Goal: Task Accomplishment & Management: Use online tool/utility

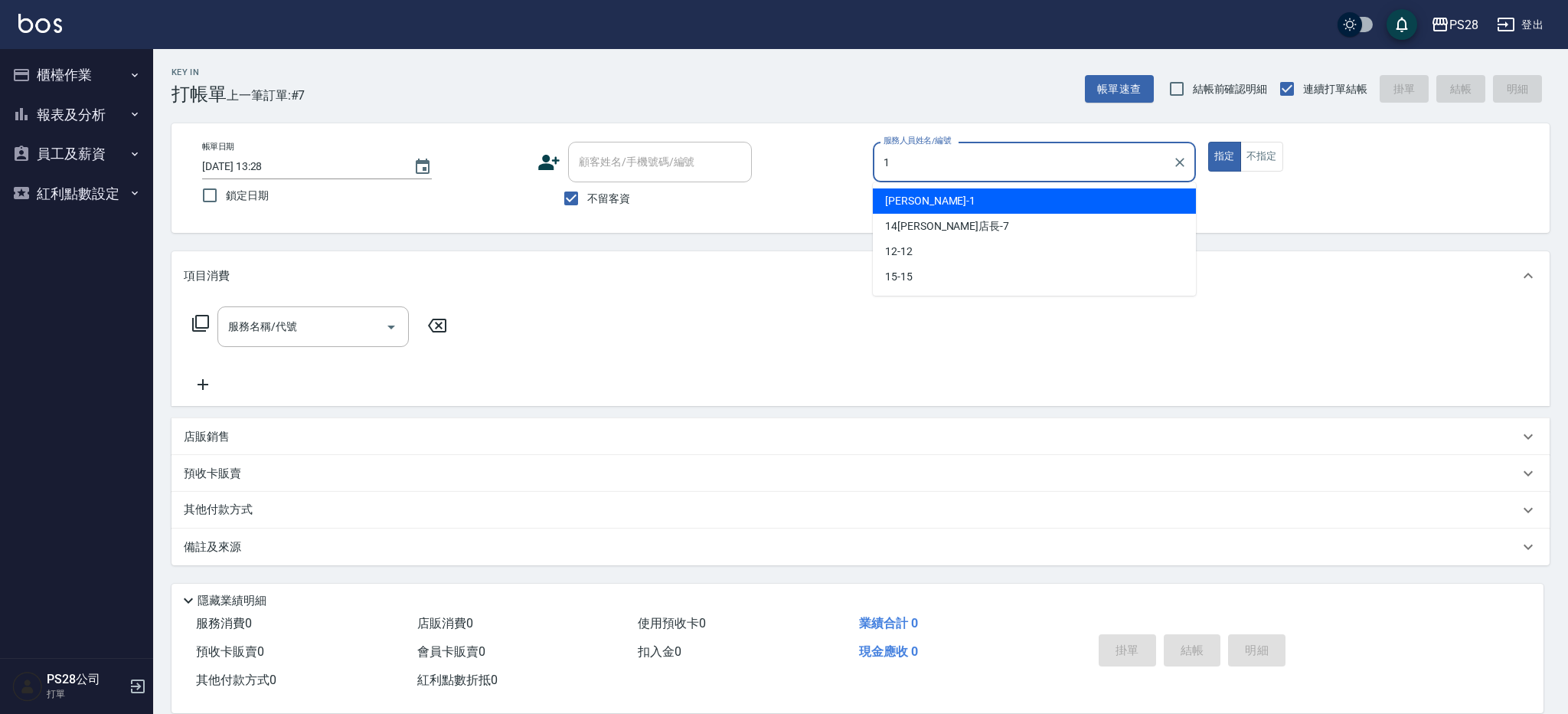
type input "[PERSON_NAME]-1"
type button "true"
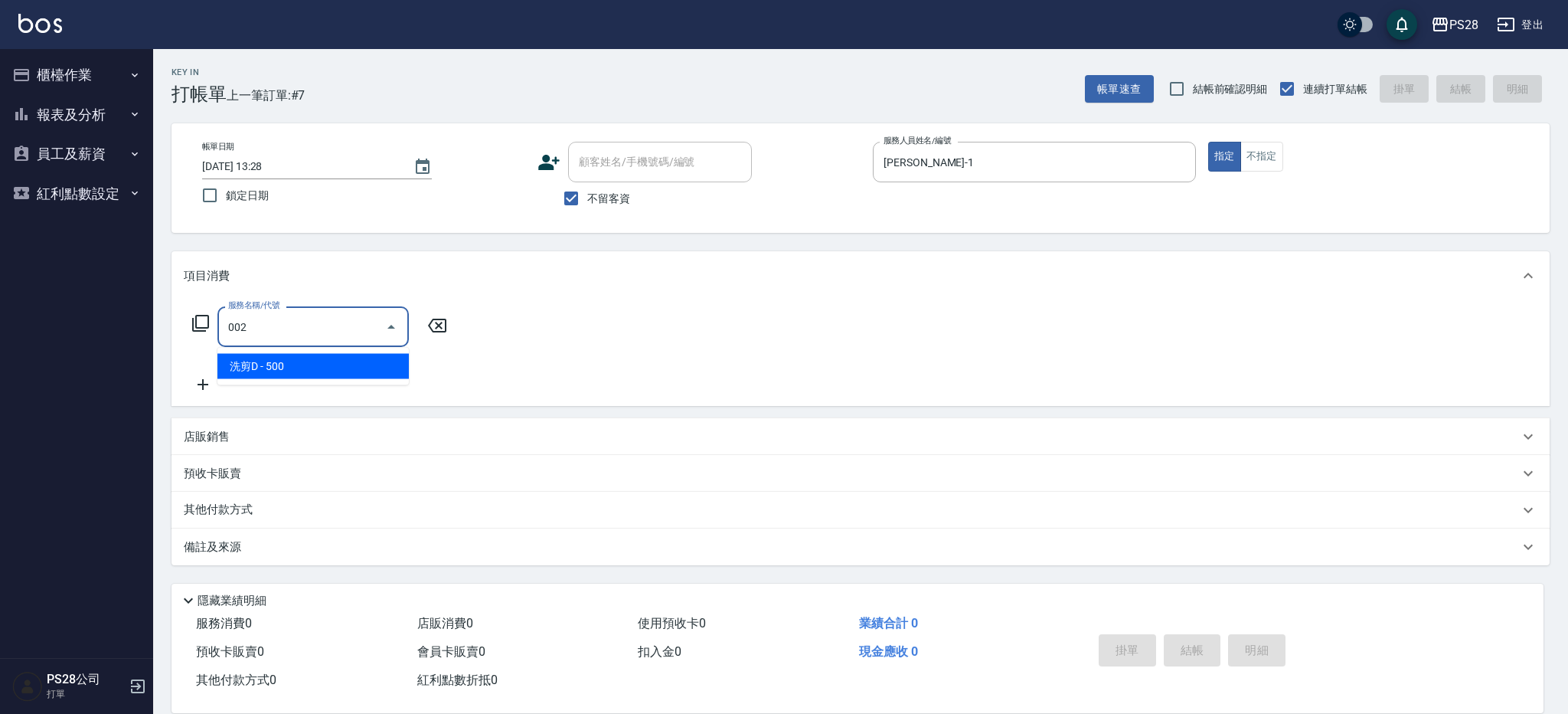
type input "洗剪D(002)"
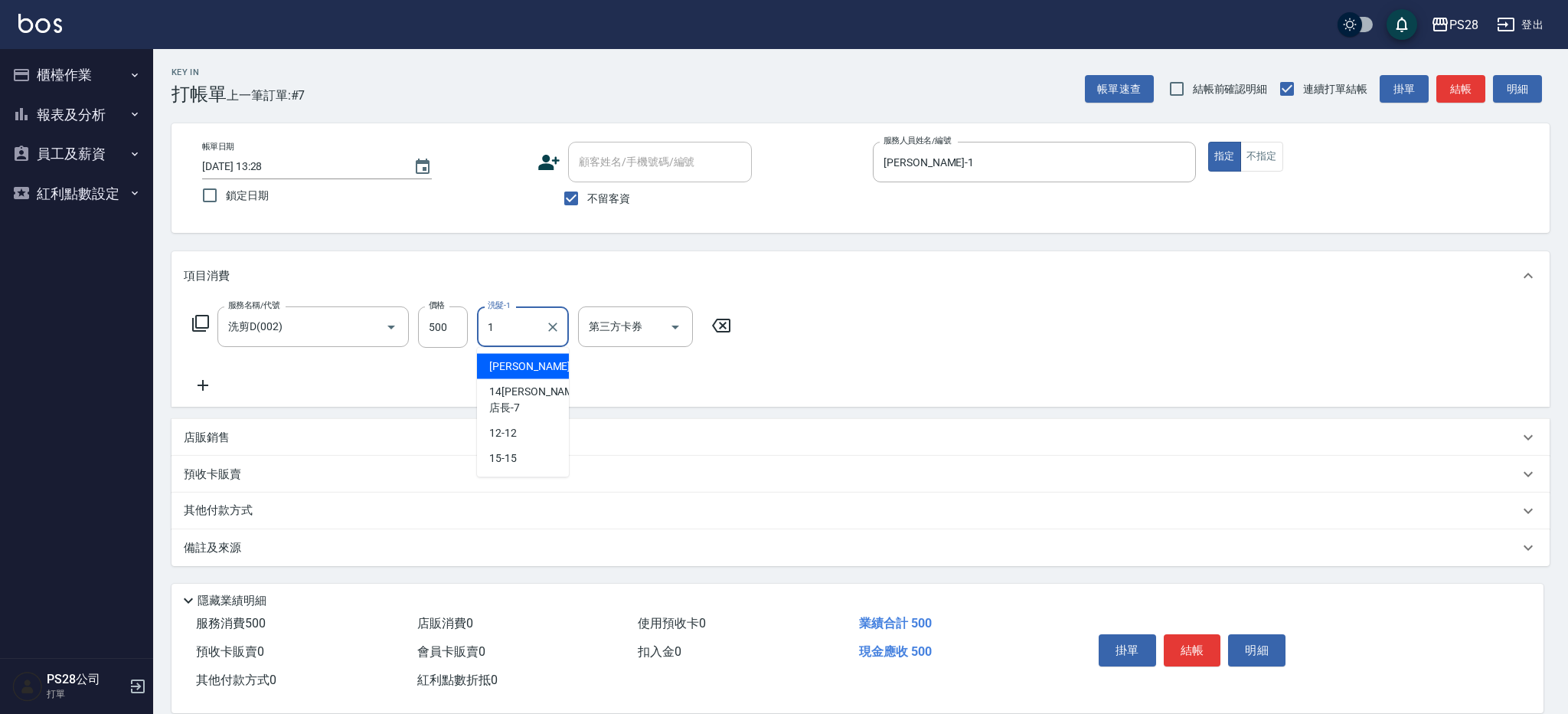
type input "[PERSON_NAME]-1"
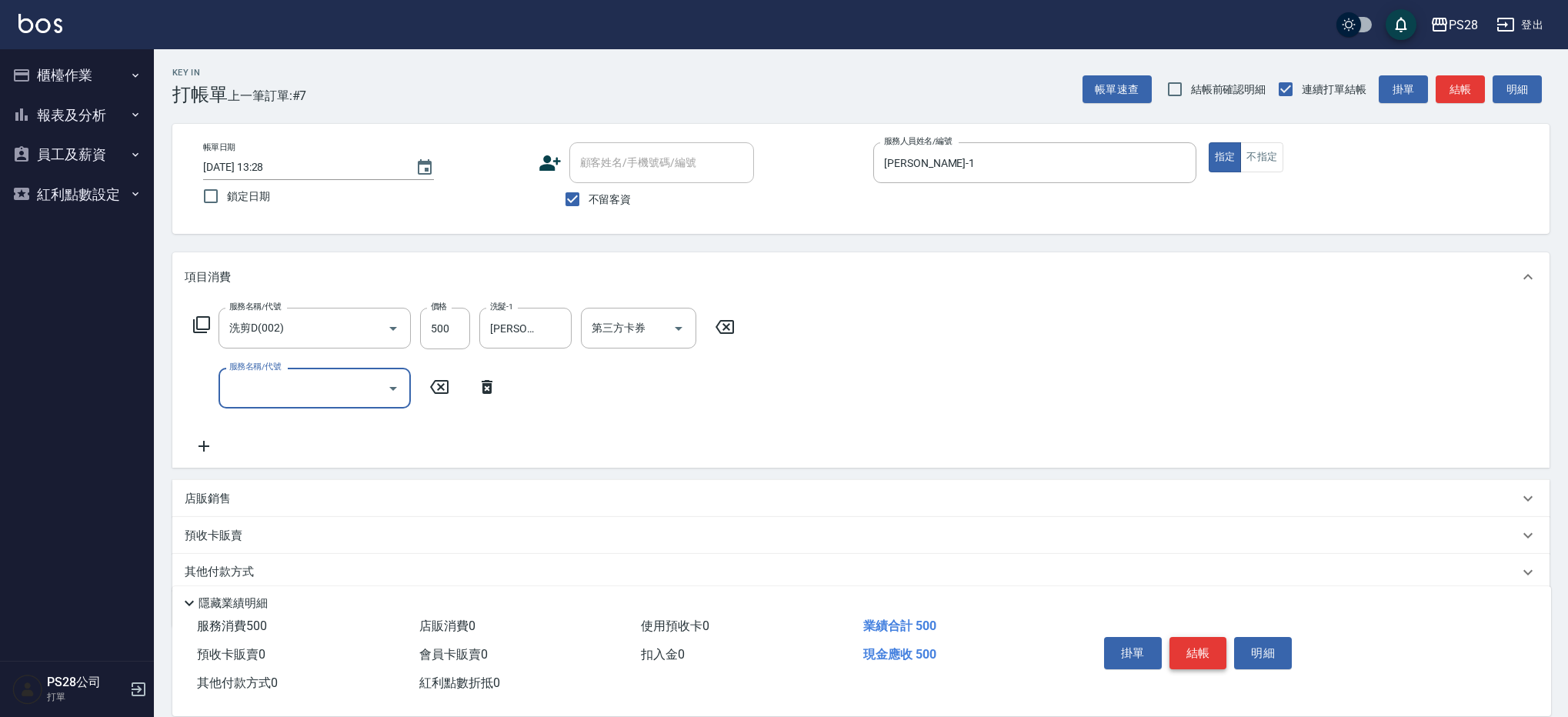
click at [1201, 650] on button "結帳" at bounding box center [1199, 653] width 58 height 33
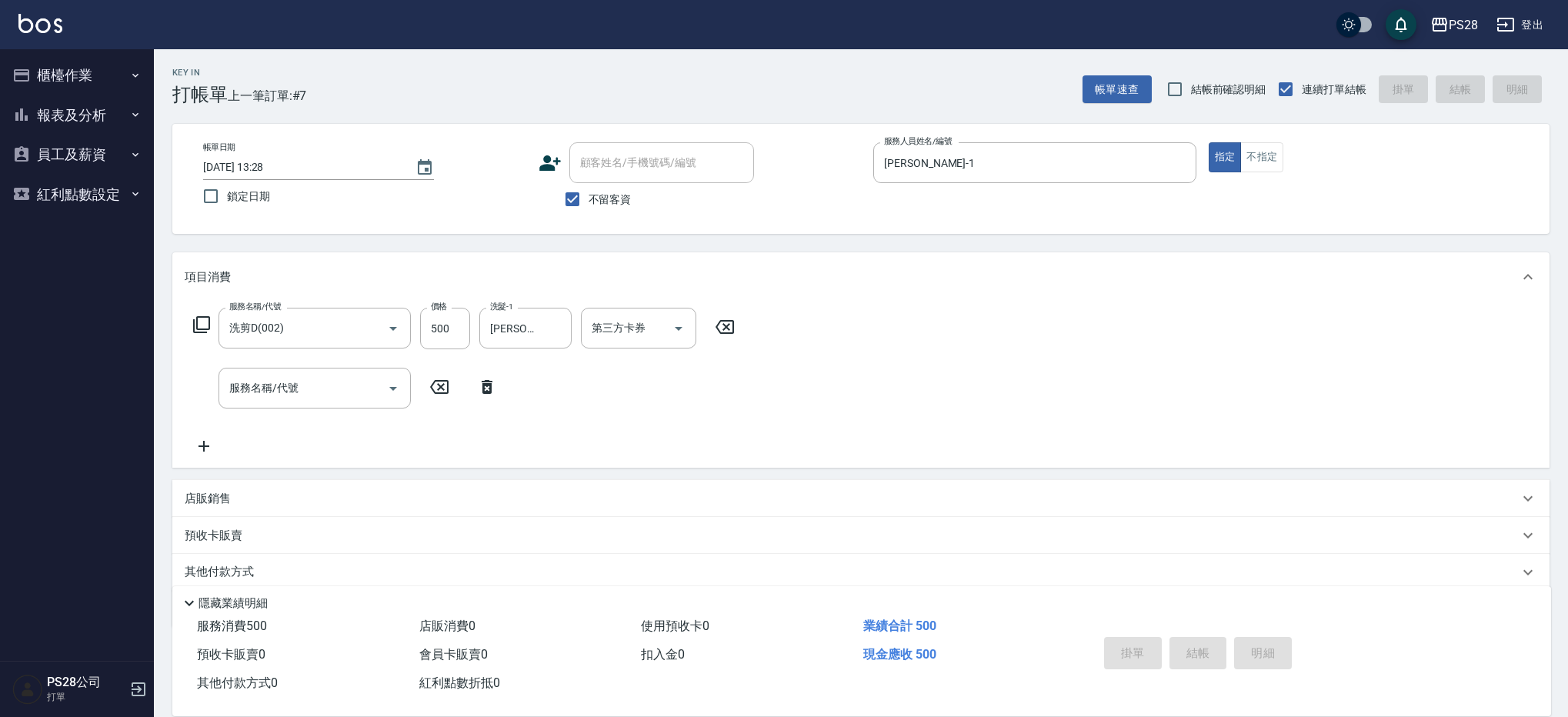
type input "[DATE] 16:28"
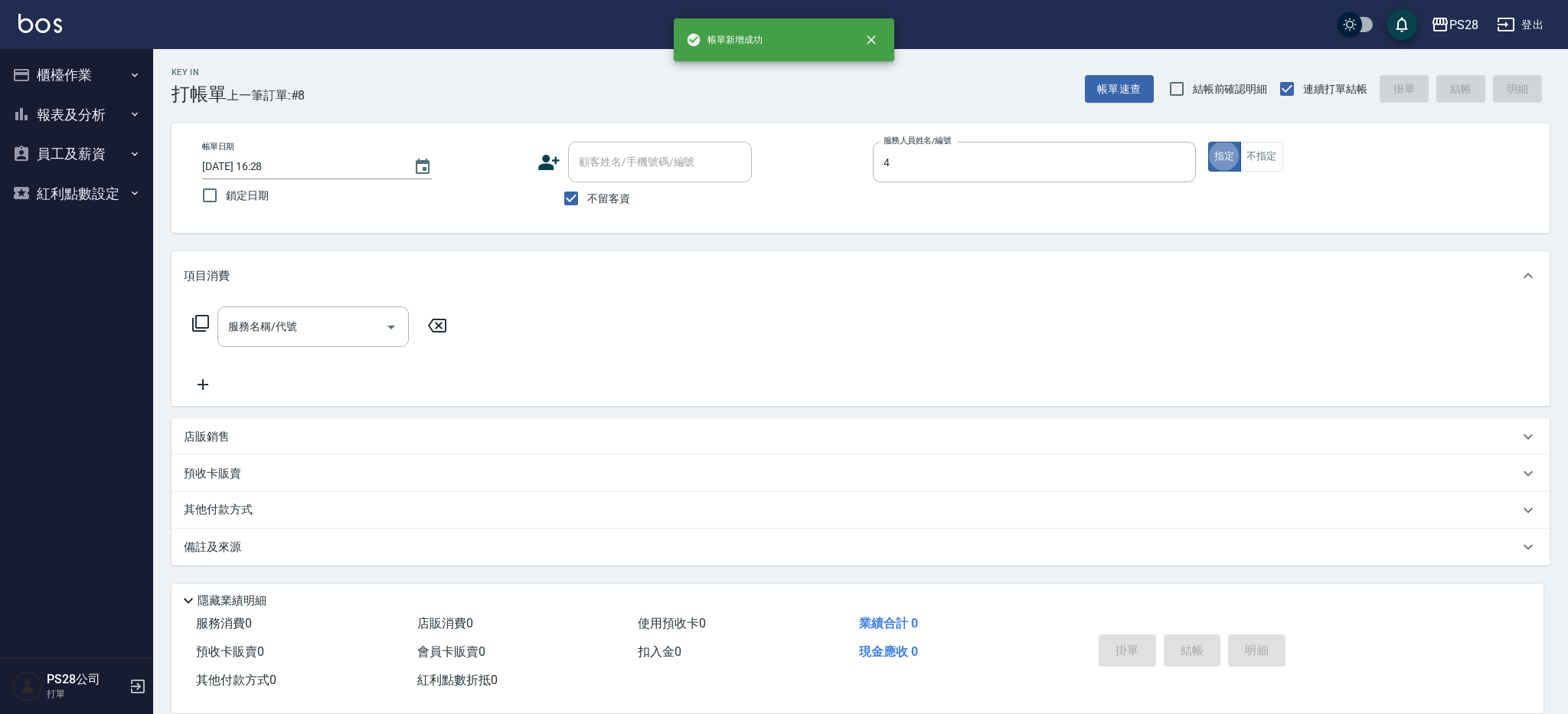
type input "NITA-4"
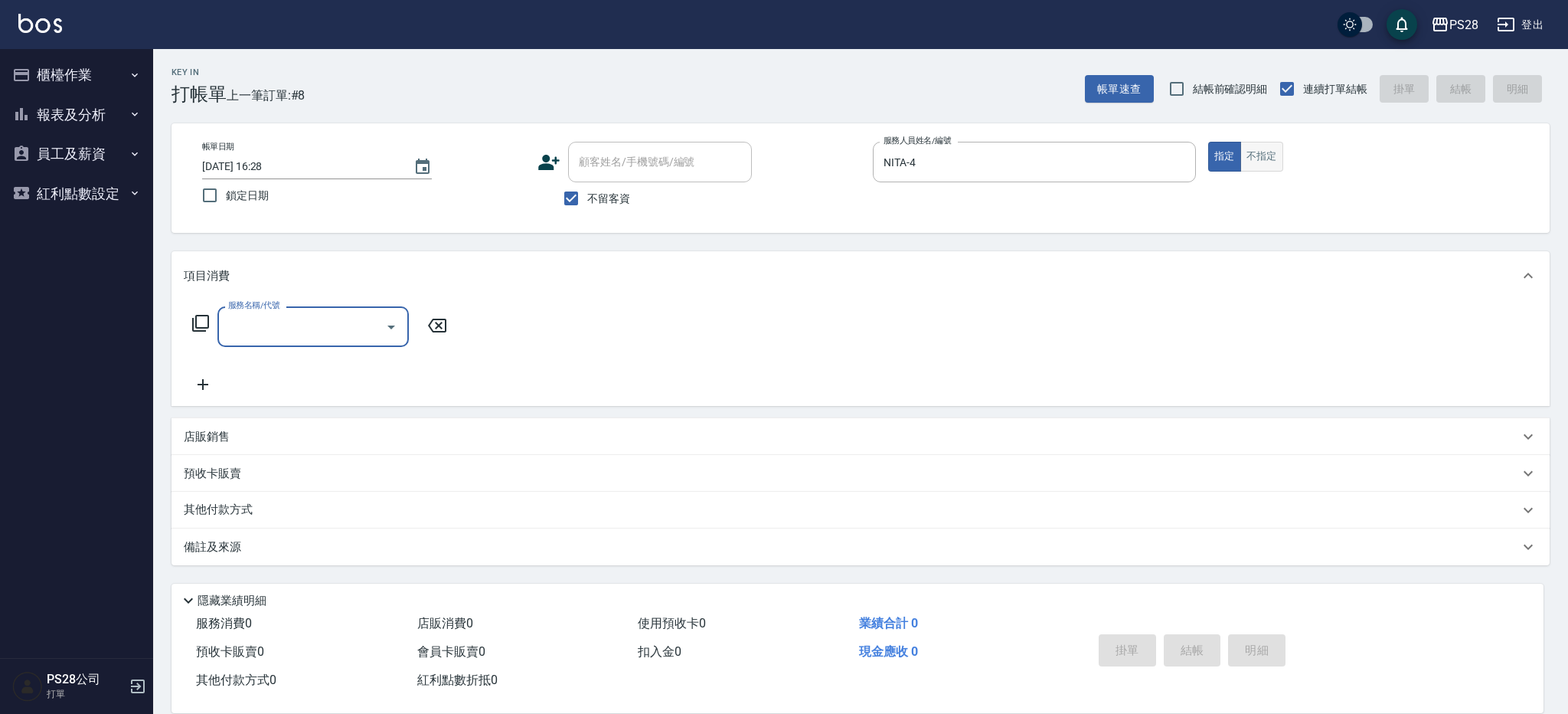
click at [1265, 149] on button "不指定" at bounding box center [1262, 156] width 42 height 30
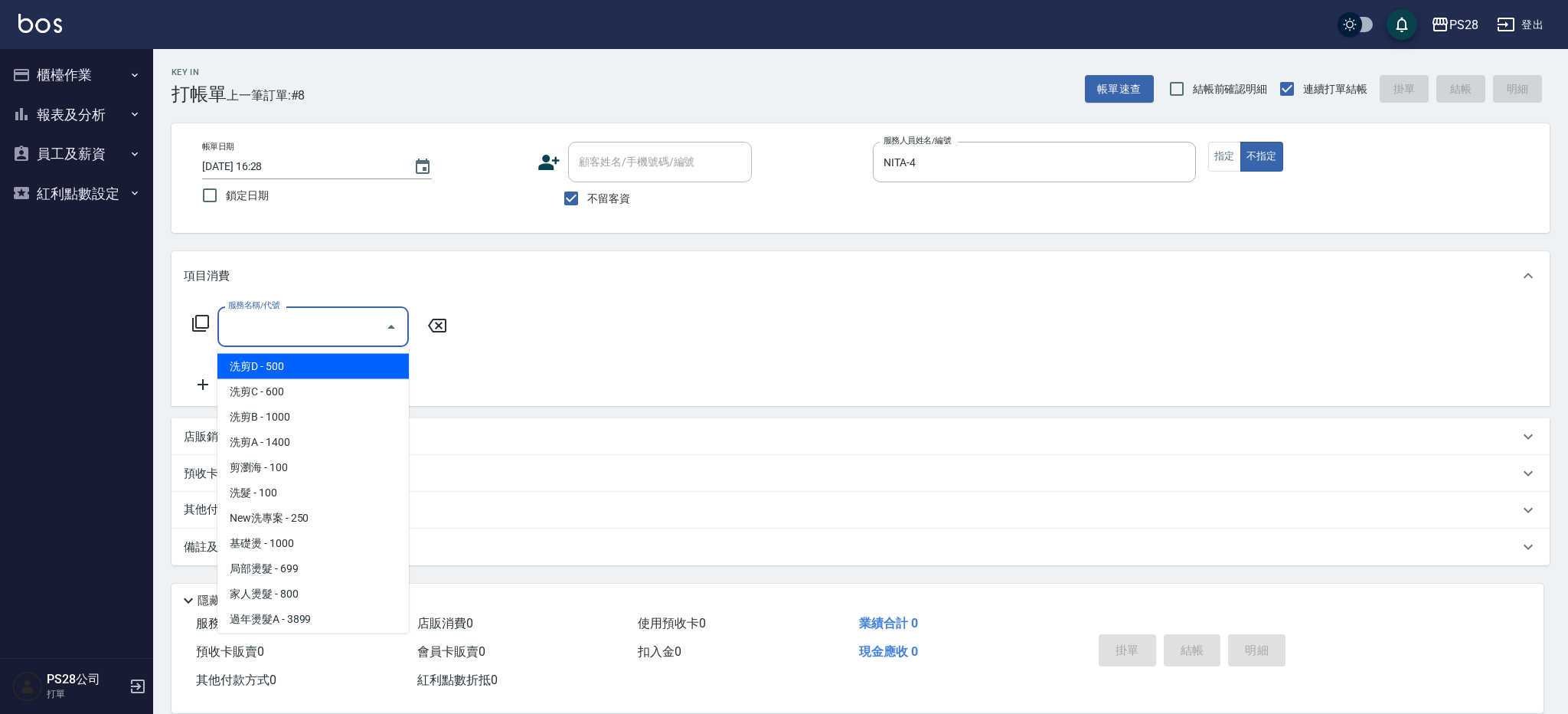
click at [325, 338] on input "服務名稱/代號" at bounding box center [301, 327] width 154 height 27
type input "洗髮(100)"
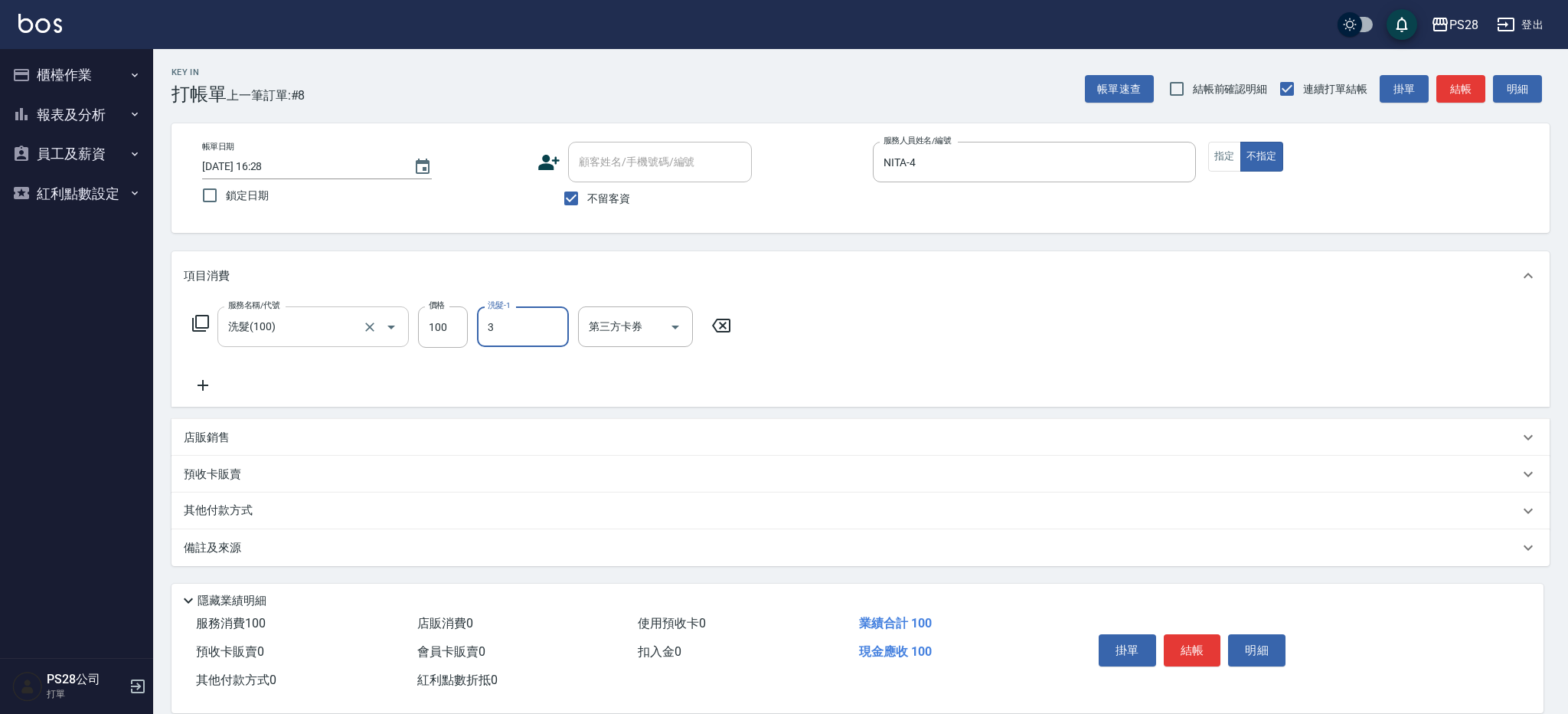
type input "Moris-3"
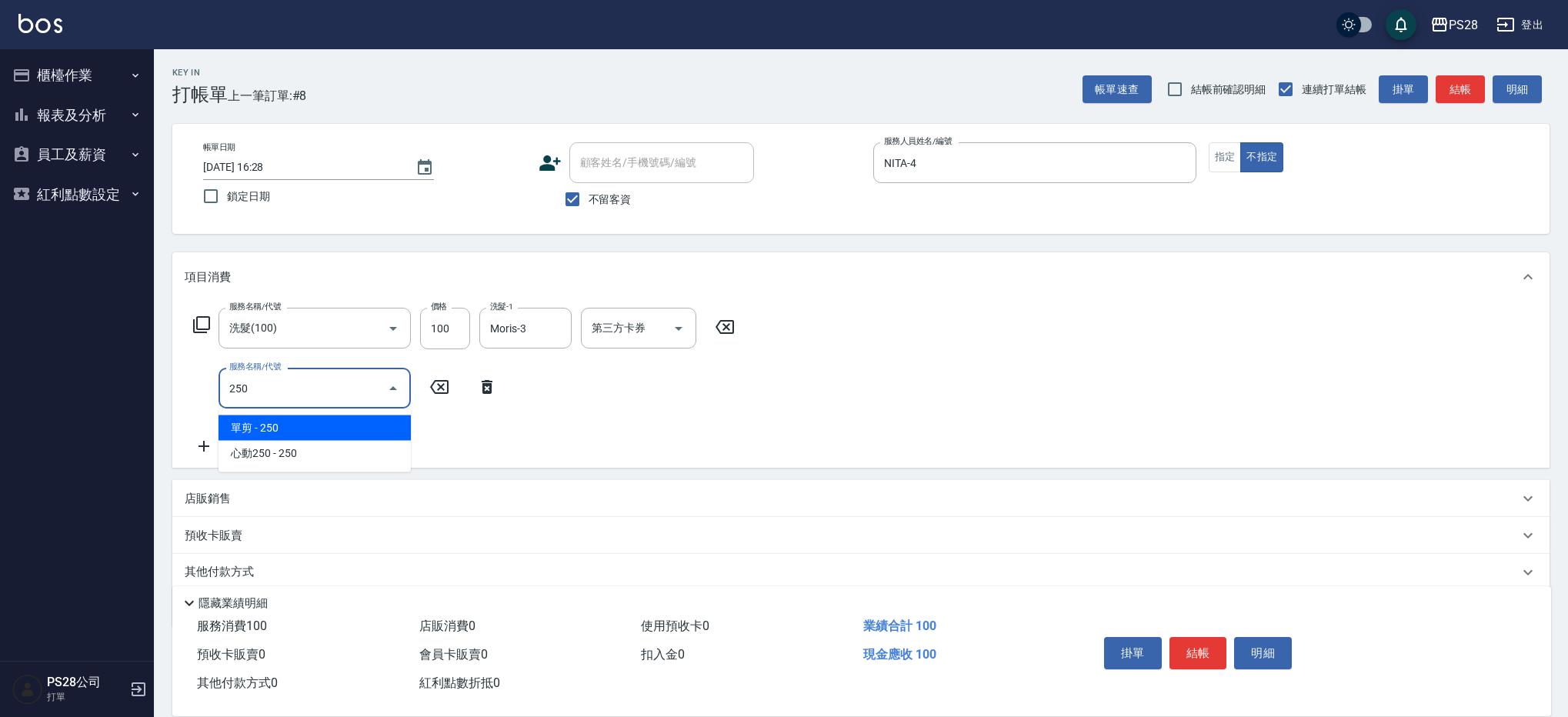
type input "單剪(250)"
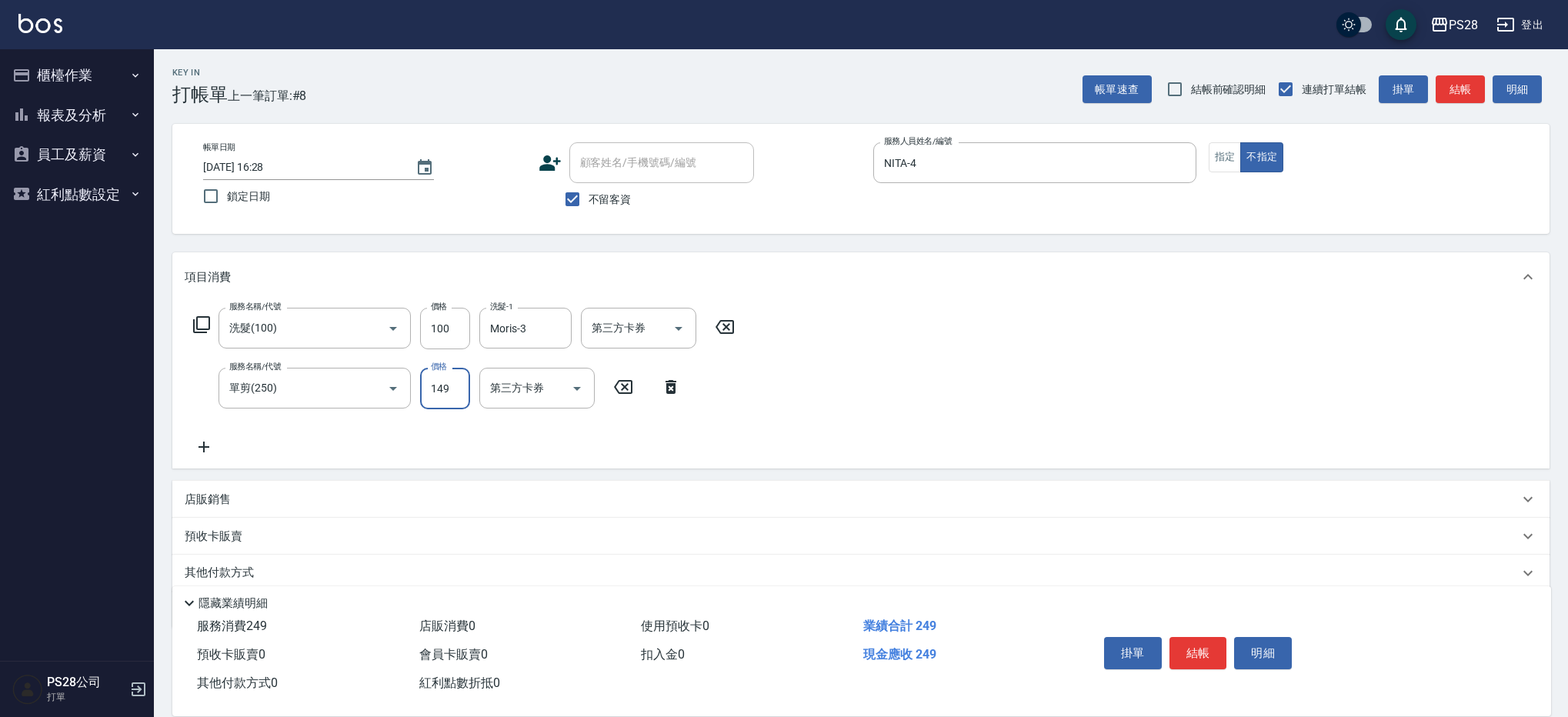
type input "149"
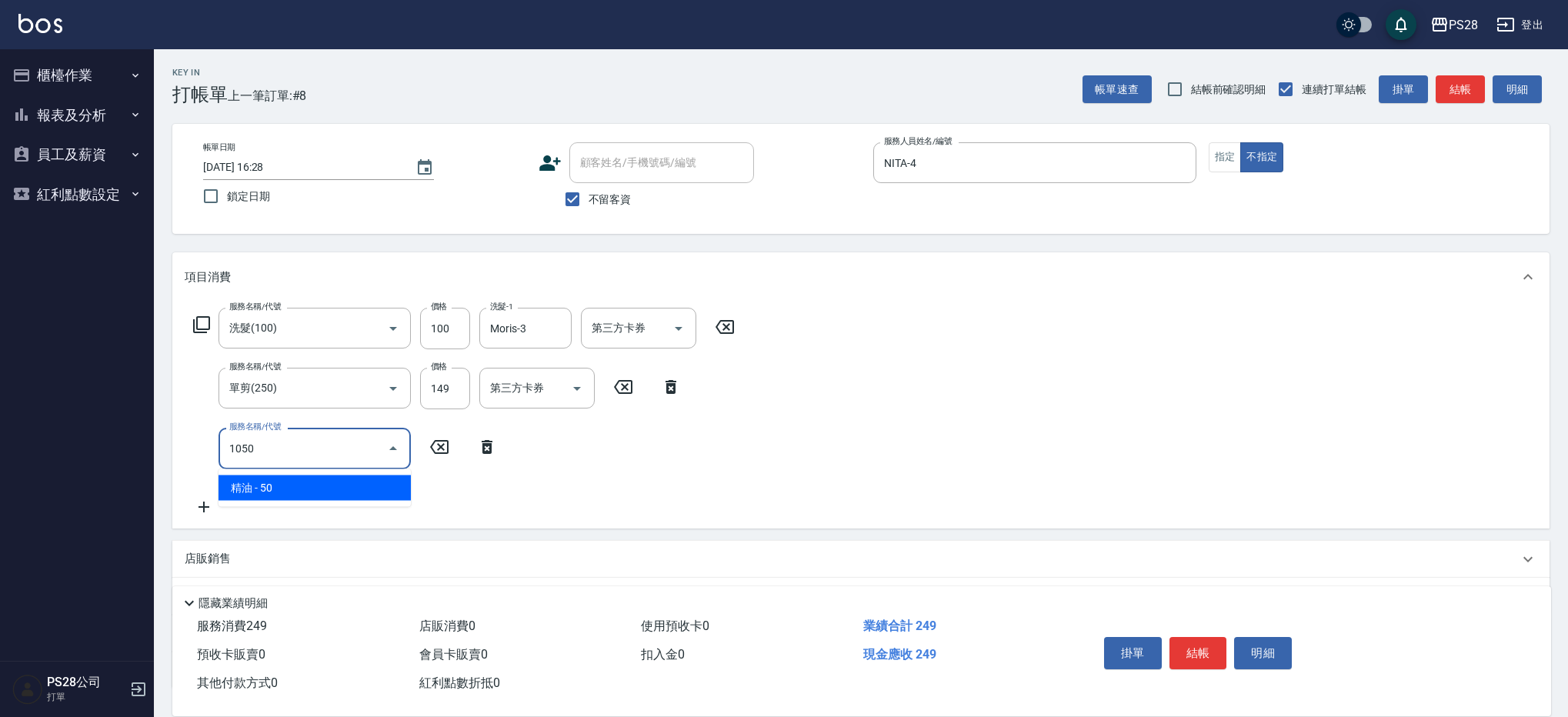
type input "精油(1050)"
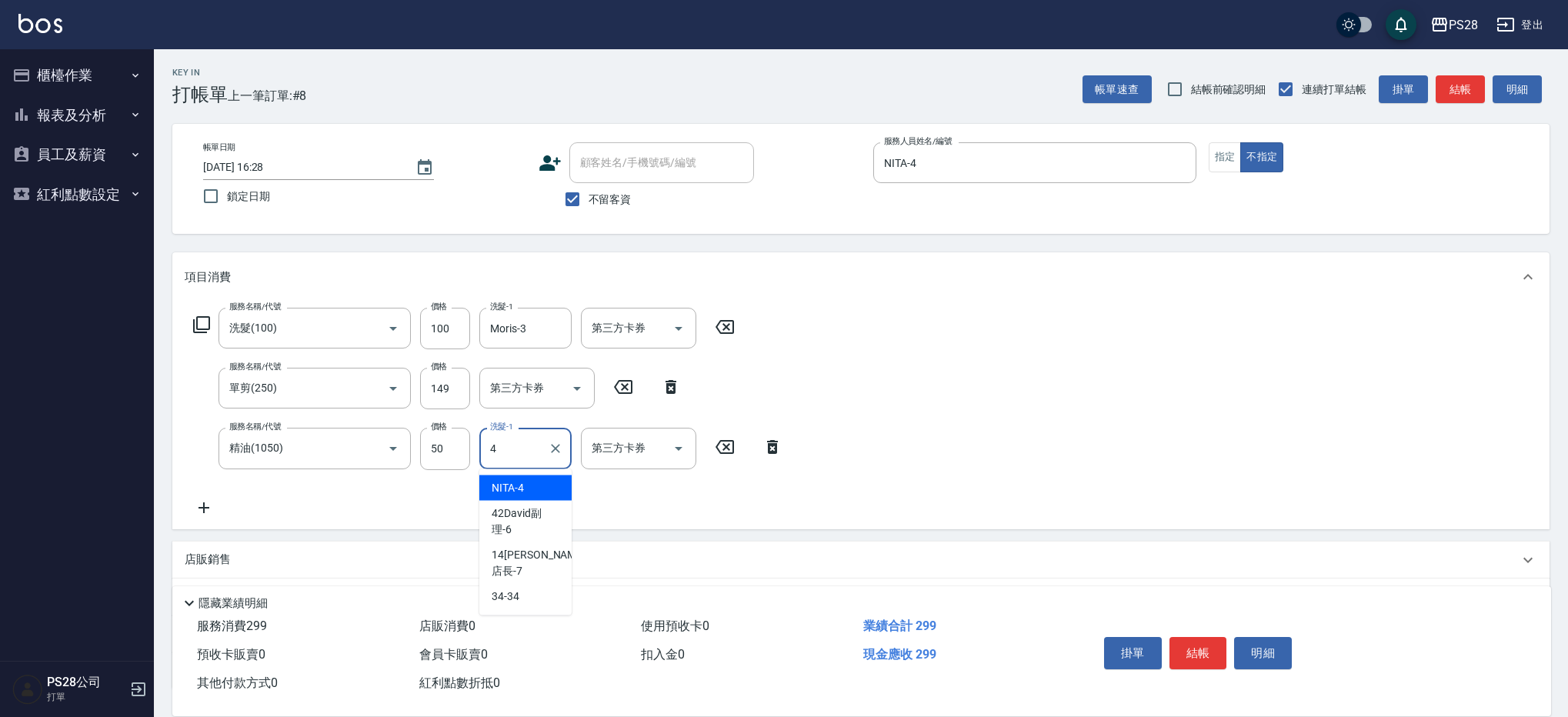
type input "NITA-4"
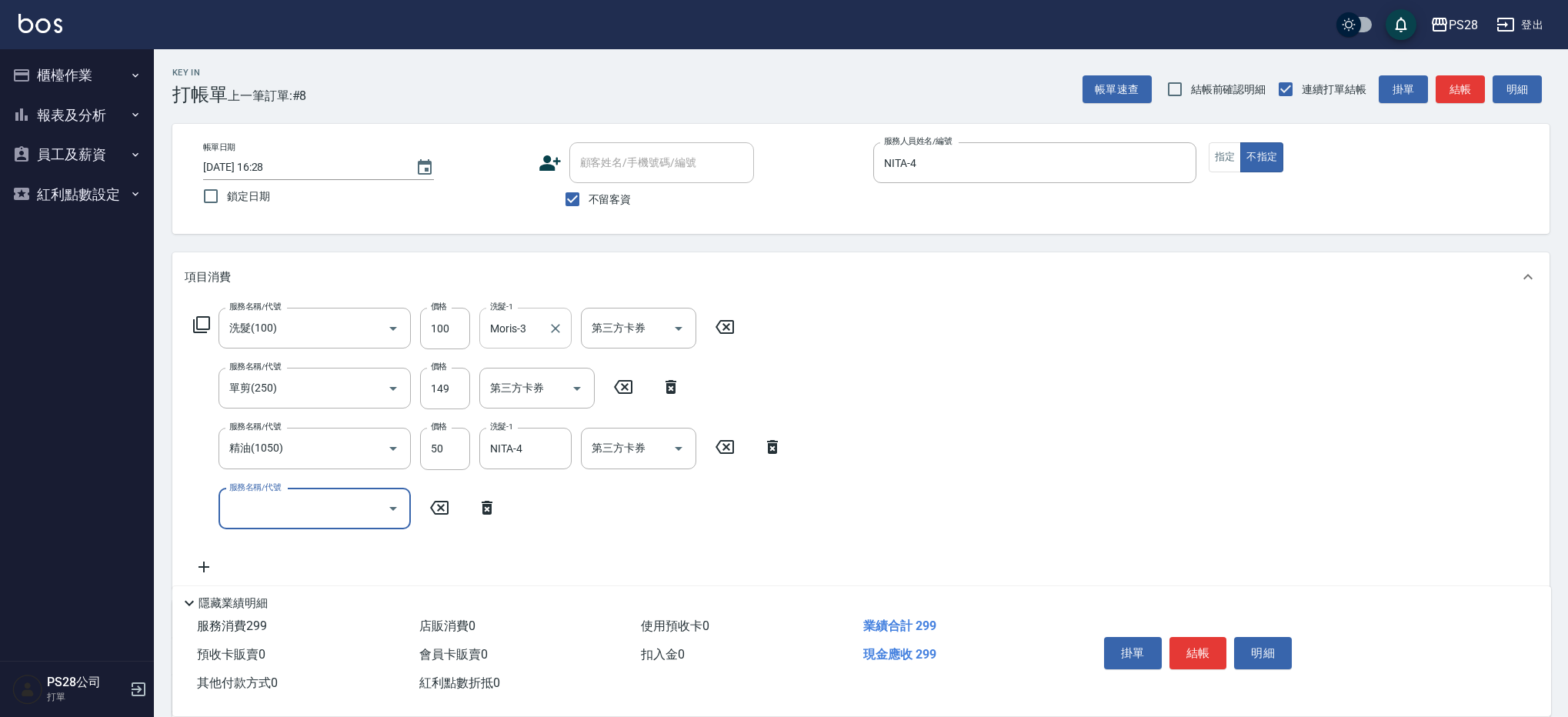
click at [540, 328] on input "Moris-3" at bounding box center [514, 329] width 55 height 27
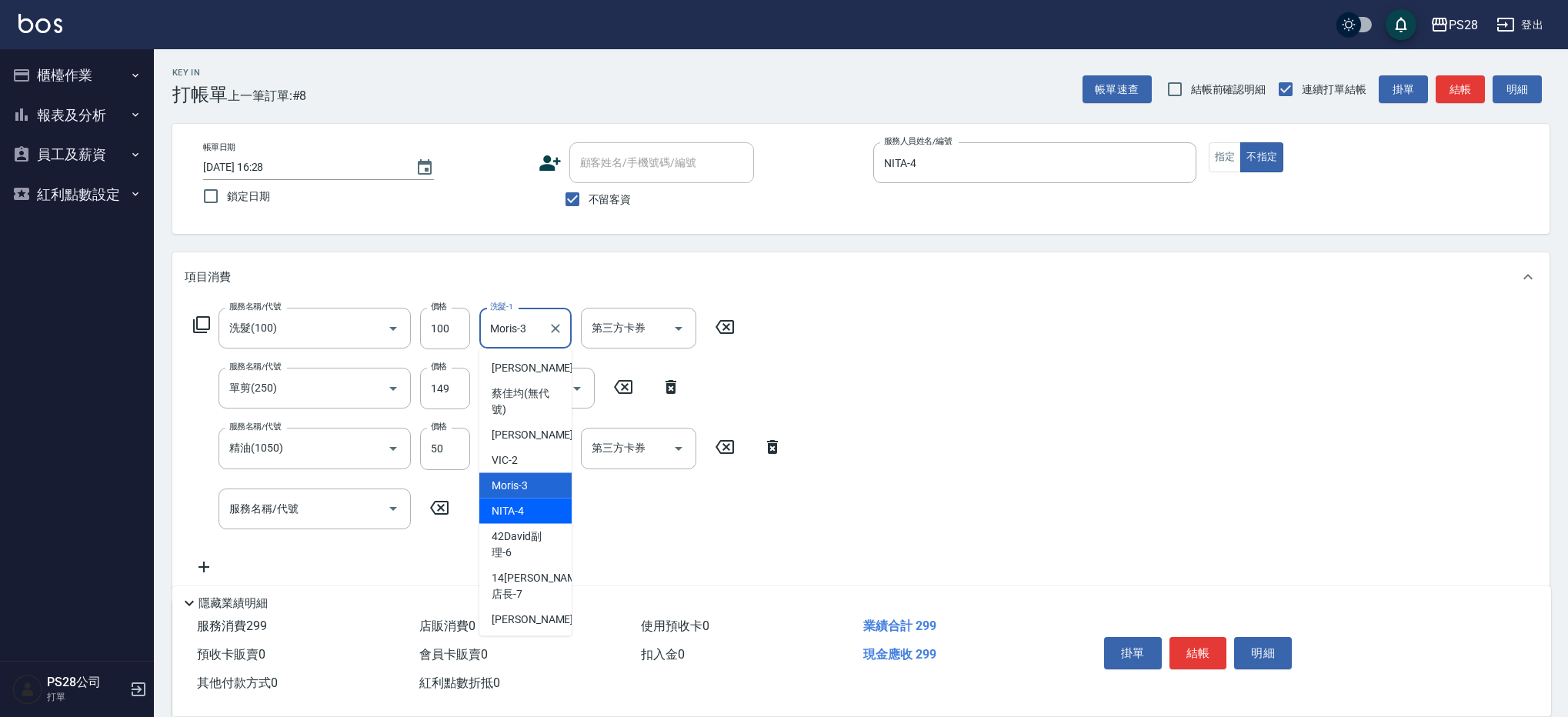
click at [515, 501] on div "NITA -4" at bounding box center [525, 511] width 93 height 25
type input "NITA-4"
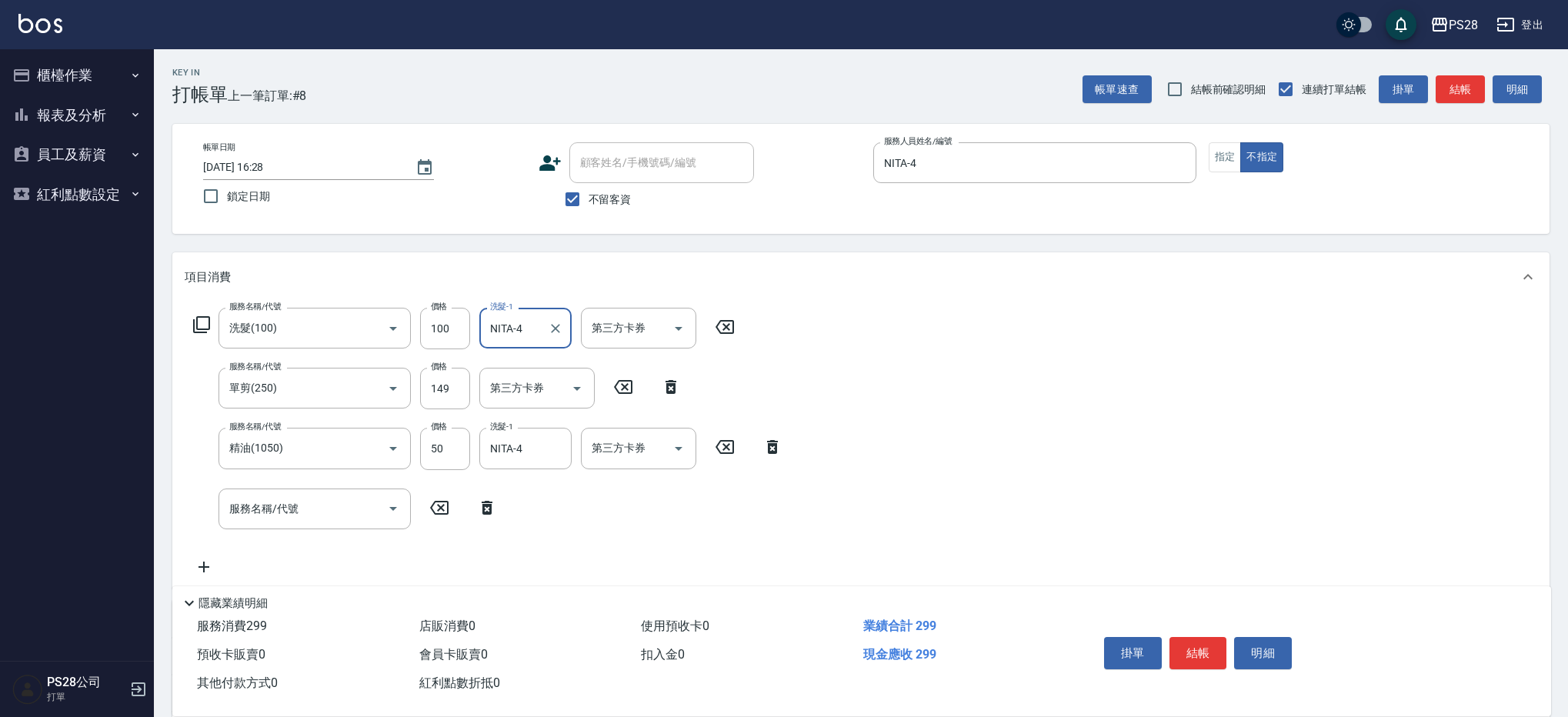
click at [1199, 653] on button "結帳" at bounding box center [1199, 653] width 58 height 33
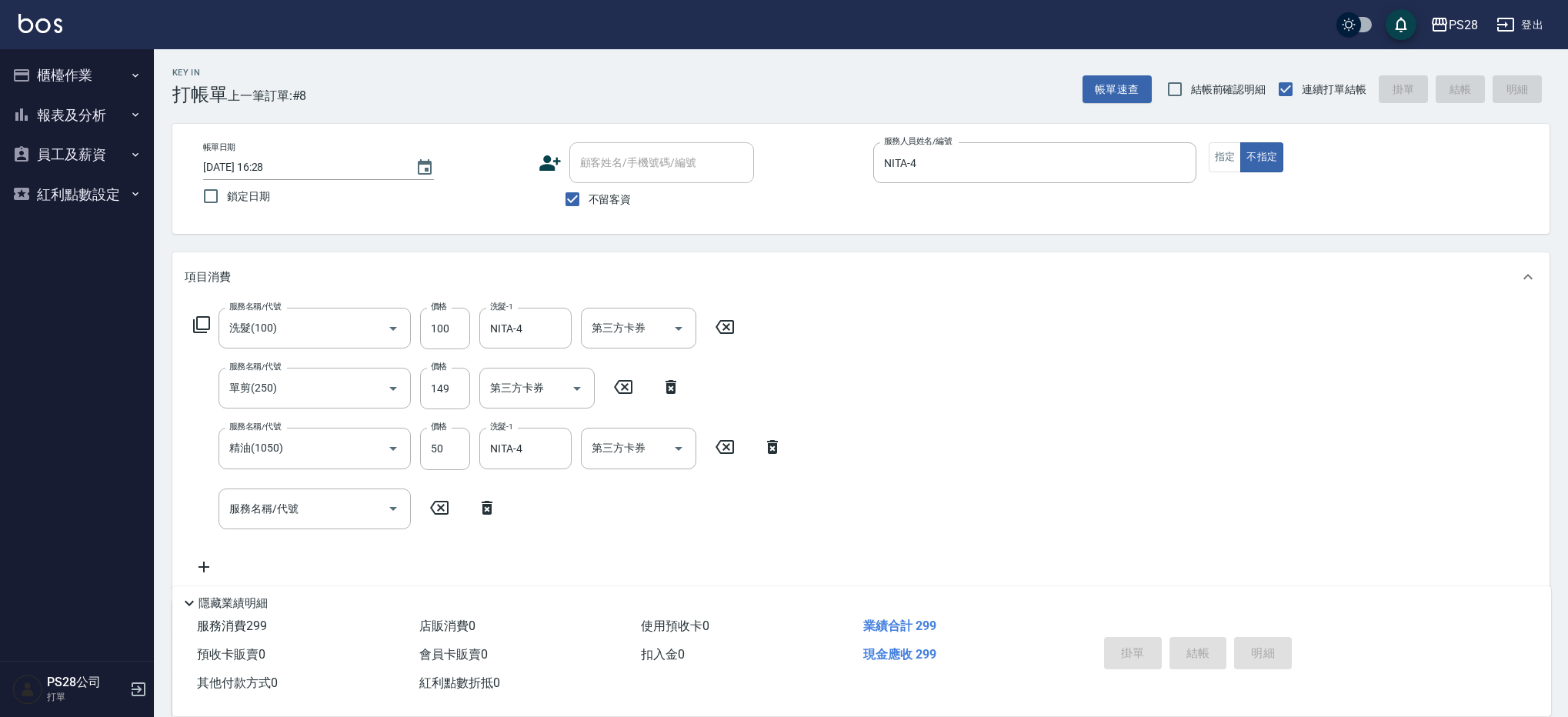
type input "[DATE] 16:29"
